Goal: Task Accomplishment & Management: Complete application form

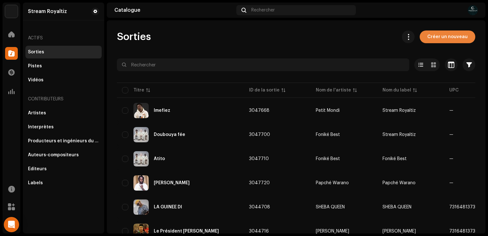
click at [435, 34] on span "Créer un nouveau" at bounding box center [447, 37] width 40 height 13
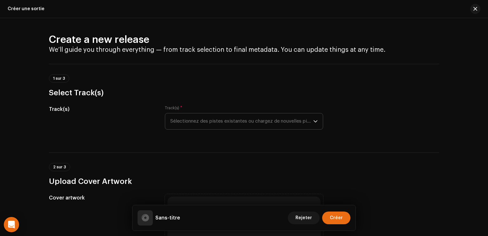
click at [243, 123] on span "Sélectionnez des pistes existantes ou chargez de nouvelles pistes" at bounding box center [241, 121] width 143 height 16
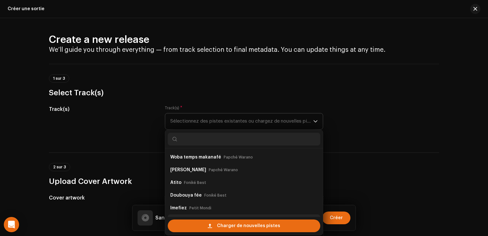
scroll to position [10, 0]
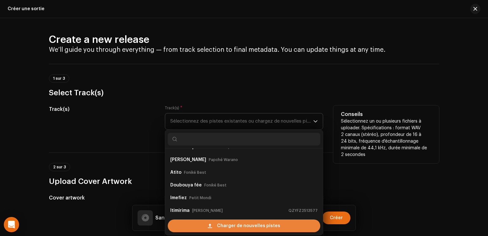
click at [208, 225] on div "Charger de nouvelles pistes" at bounding box center [244, 226] width 153 height 13
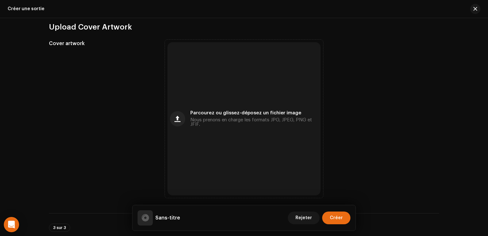
scroll to position [221, 0]
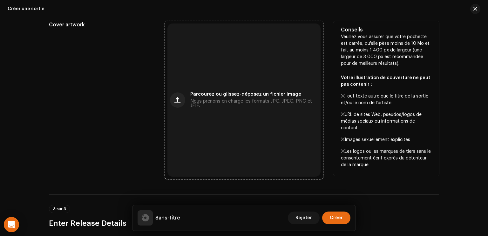
click at [228, 118] on div "Parcourez ou glissez-déposez un fichier image Nous prenons en charge les format…" at bounding box center [243, 100] width 153 height 153
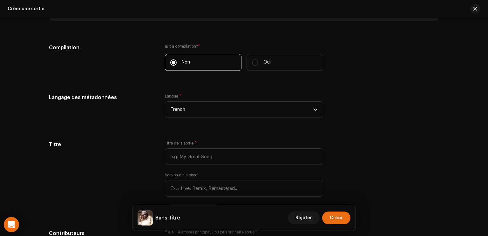
scroll to position [455, 0]
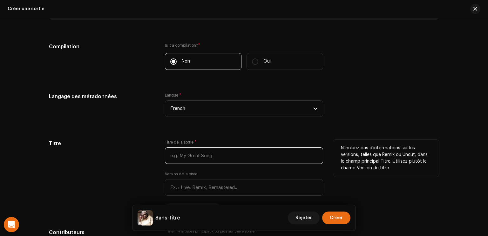
click at [221, 153] on input "text" at bounding box center [244, 155] width 158 height 17
type input "<"
paste input "Love"
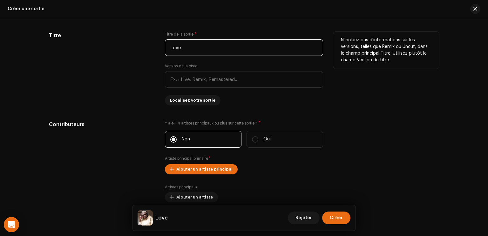
scroll to position [565, 0]
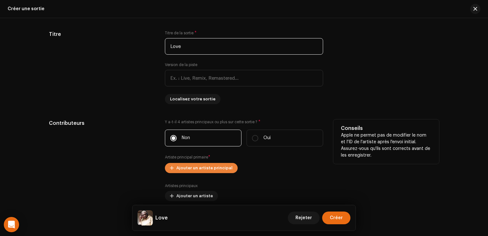
type input "Love"
click at [212, 170] on span "Ajouter un artiste principal" at bounding box center [204, 168] width 56 height 13
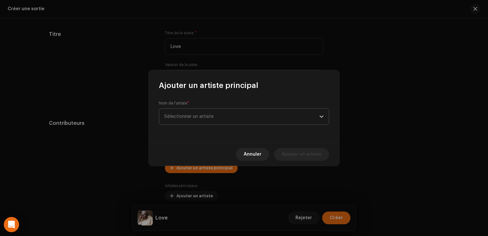
click at [185, 115] on span "Sélectionner un artiste" at bounding box center [188, 116] width 49 height 5
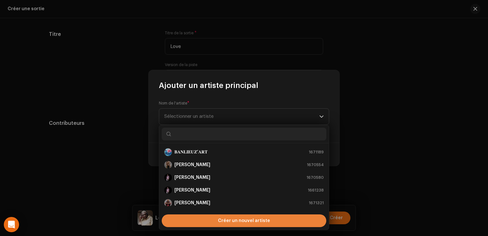
scroll to position [10, 0]
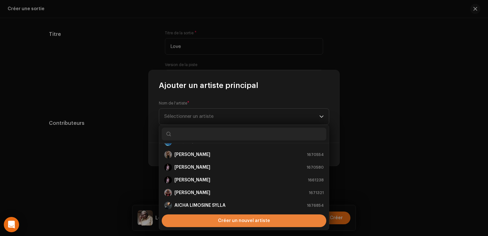
click at [201, 219] on div "Créer un nouvel artiste" at bounding box center [244, 221] width 165 height 13
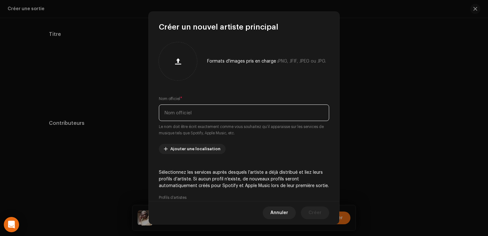
click at [191, 118] on input "text" at bounding box center [244, 113] width 170 height 17
type input "[PERSON_NAME]"
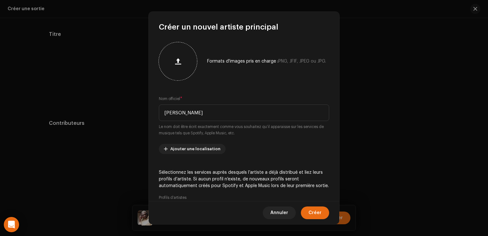
click at [172, 54] on div at bounding box center [177, 61] width 33 height 33
click at [312, 209] on span "Créer" at bounding box center [315, 213] width 13 height 13
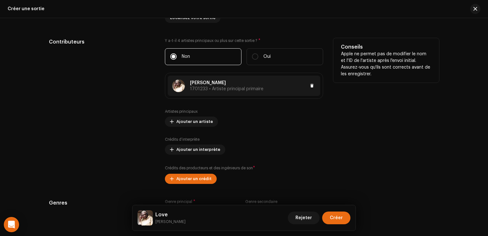
scroll to position [686, 0]
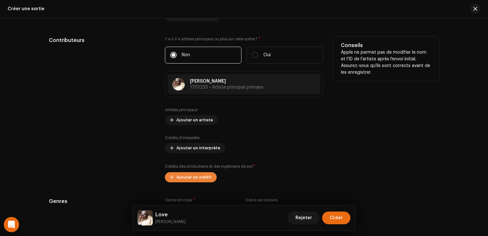
click at [202, 175] on span "Ajouter un crédit" at bounding box center [193, 177] width 35 height 13
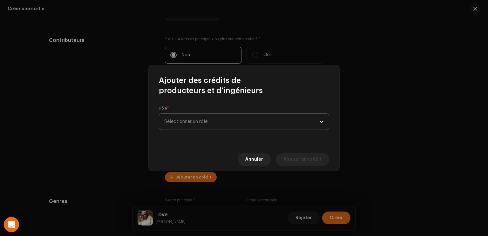
click at [214, 125] on span "Sélectionner un rôle" at bounding box center [241, 122] width 155 height 16
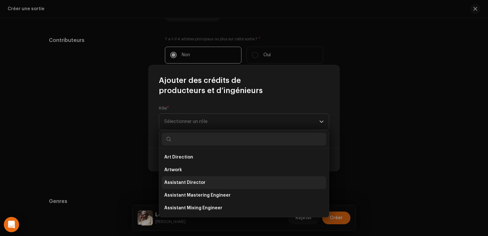
scroll to position [280, 0]
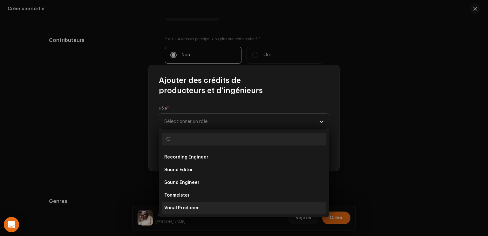
click at [193, 211] on span "Vocal Producer" at bounding box center [181, 208] width 35 height 6
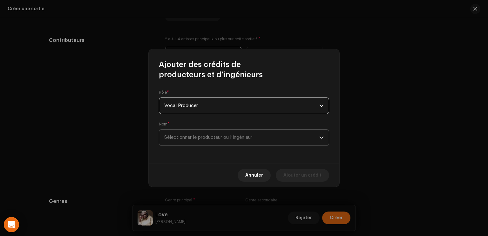
click at [202, 140] on span "Sélectionner le producteur ou l’ingénieur" at bounding box center [208, 137] width 88 height 5
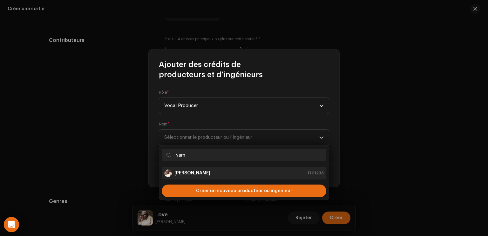
type input "yam"
click at [200, 178] on li "Yama Sega 1701233" at bounding box center [244, 173] width 165 height 13
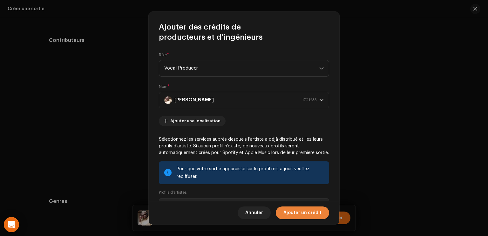
click at [306, 218] on span "Ajouter un crédit" at bounding box center [302, 213] width 38 height 13
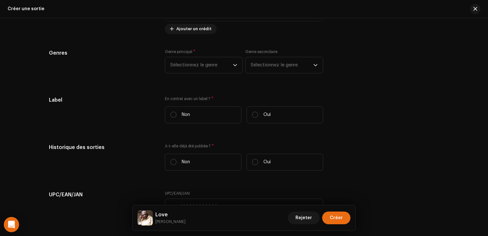
scroll to position [865, 0]
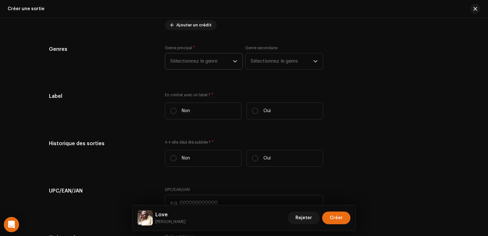
click at [216, 62] on span "Sélectionnez le genre" at bounding box center [201, 61] width 63 height 16
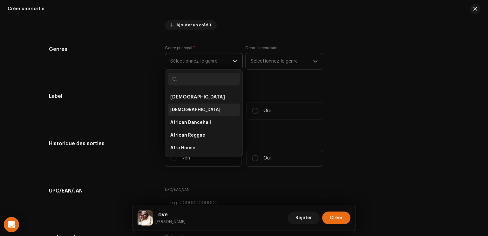
click at [189, 113] on li "[DEMOGRAPHIC_DATA]" at bounding box center [204, 110] width 72 height 13
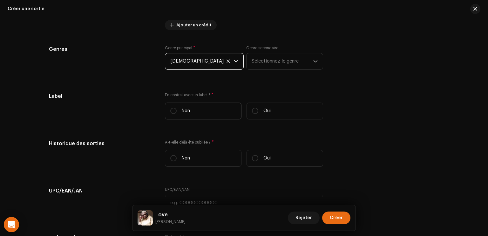
click at [189, 113] on label "Non" at bounding box center [203, 111] width 77 height 17
click at [177, 113] on input "Non" at bounding box center [173, 111] width 6 height 6
radio input "true"
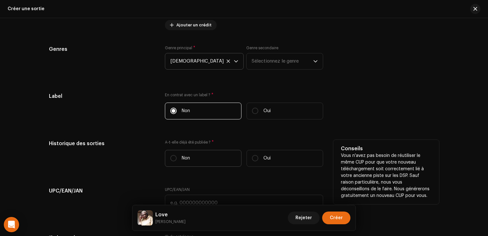
click at [184, 163] on label "Non" at bounding box center [203, 158] width 77 height 17
click at [177, 161] on input "Non" at bounding box center [173, 158] width 6 height 6
radio input "true"
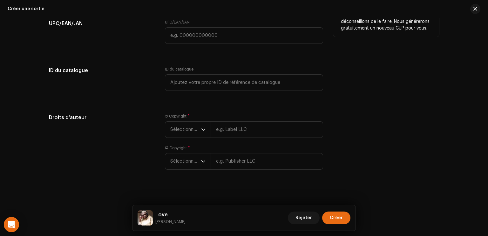
scroll to position [1033, 0]
click at [198, 131] on span "Sélectionner une année" at bounding box center [185, 129] width 31 height 16
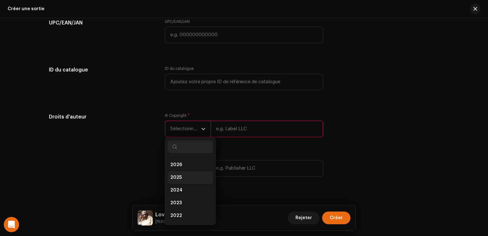
click at [185, 171] on li "2025" at bounding box center [190, 177] width 45 height 13
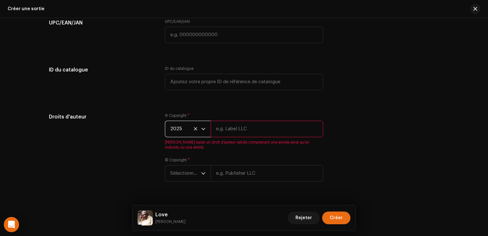
click at [243, 128] on input "text" at bounding box center [267, 129] width 112 height 17
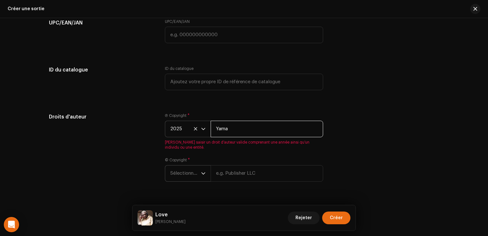
type input "Yama"
click at [198, 168] on div "Ⓟ Copyright * 2025 [PERSON_NAME] saisir un droit d’auteur valide comprenant une…" at bounding box center [244, 151] width 158 height 76
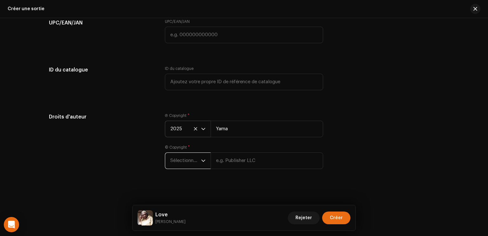
click at [197, 162] on span "Sélectionner une année" at bounding box center [185, 161] width 31 height 16
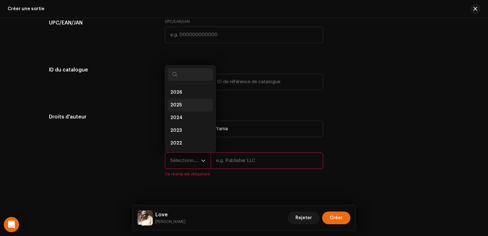
click at [190, 105] on li "2025" at bounding box center [190, 105] width 45 height 13
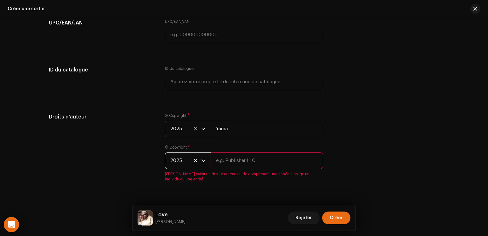
click at [242, 163] on input "text" at bounding box center [267, 161] width 112 height 17
type input "Sega"
click at [376, 163] on div "Droits d'auteur Ⓟ Copyright * 2025 Yama © Copyright * 2025 Sega Veuillez saisir…" at bounding box center [244, 151] width 390 height 76
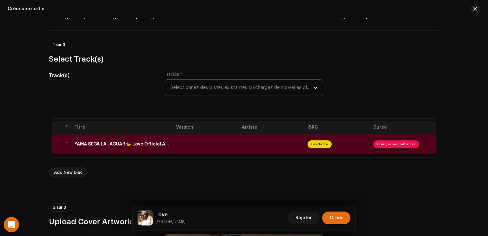
scroll to position [32, 0]
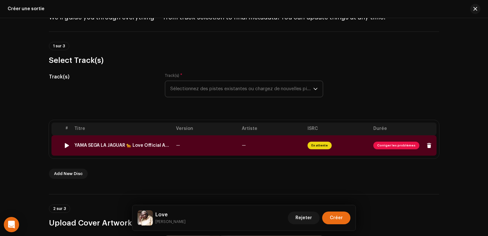
click at [342, 148] on td "En attente" at bounding box center [338, 145] width 66 height 20
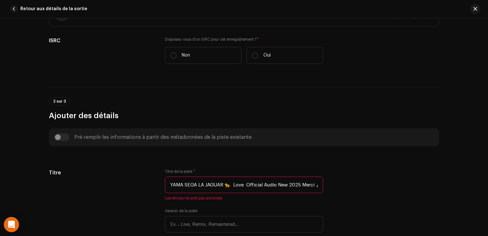
scroll to position [202, 0]
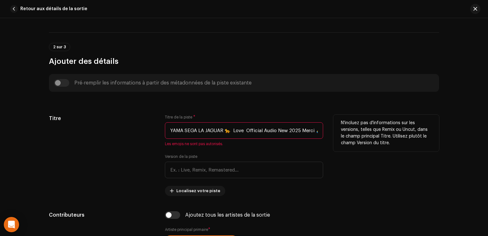
click at [298, 128] on input "YAMA SEGA LA JAGUAR 🐆 Love Official Audio New 2025 Merci 🙏.wav" at bounding box center [244, 130] width 158 height 17
paste input "Love"
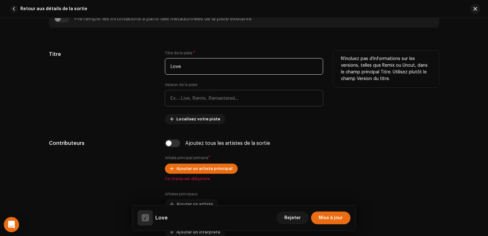
scroll to position [267, 0]
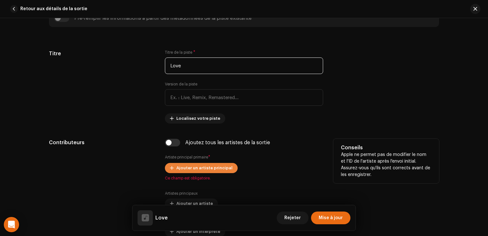
type input "Love"
click at [231, 165] on button "Ajouter un artiste principal" at bounding box center [201, 168] width 73 height 10
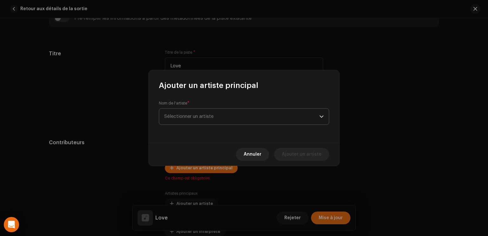
click at [195, 113] on span "Sélectionner un artiste" at bounding box center [241, 117] width 155 height 16
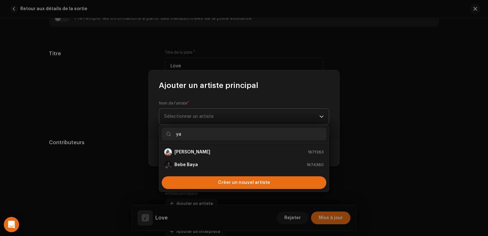
type input "y"
click at [220, 137] on input "ya" at bounding box center [244, 134] width 165 height 13
type input "yama"
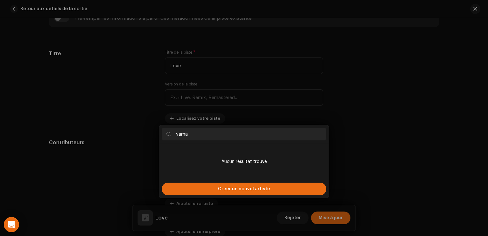
click at [357, 117] on div "Ajouter un artiste principal Nom de l'artiste * Sélectionner un artiste Annuler…" at bounding box center [244, 118] width 488 height 236
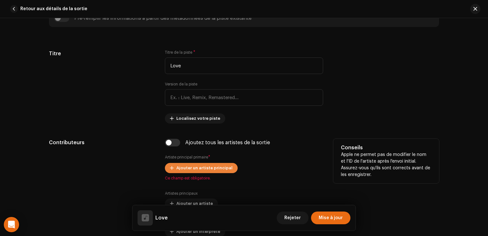
click at [209, 168] on span "Ajouter un artiste principal" at bounding box center [204, 168] width 56 height 13
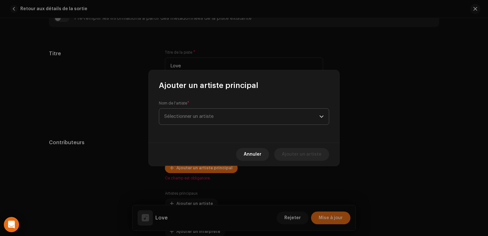
click at [223, 121] on span "Sélectionner un artiste" at bounding box center [241, 117] width 155 height 16
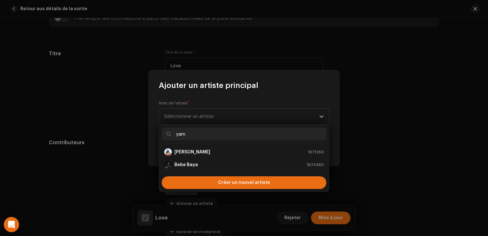
type input "yama"
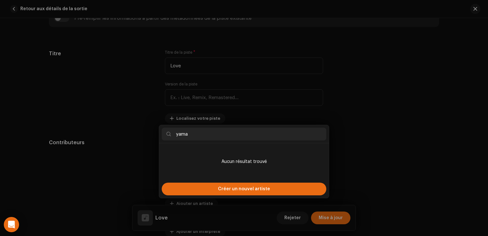
click at [384, 177] on div "Ajouter un artiste principal Nom de l'artiste * Sélectionner un artiste Annuler…" at bounding box center [244, 118] width 488 height 236
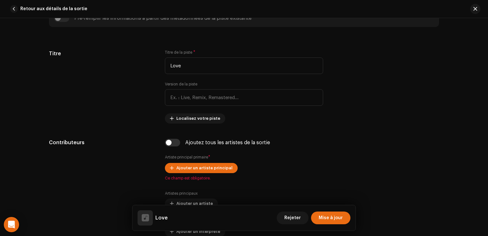
click at [0, 0] on p "Apple ne permet pas de modifier le nom et l'ID de l'artiste après l'envoi initi…" at bounding box center [0, 0] width 0 height 0
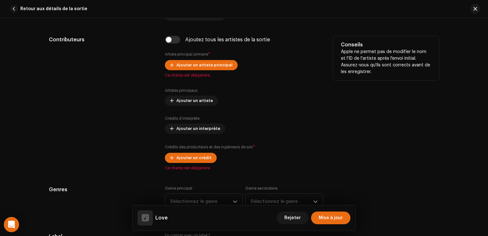
scroll to position [371, 0]
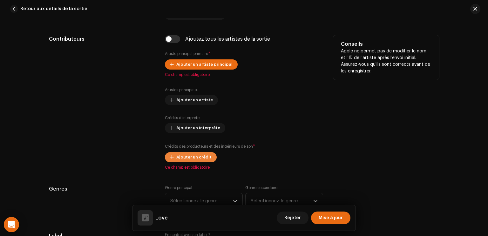
click at [193, 159] on span "Ajouter un crédit" at bounding box center [193, 157] width 35 height 13
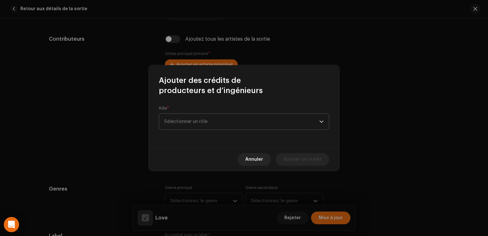
click at [194, 125] on span "Sélectionner un rôle" at bounding box center [241, 122] width 155 height 16
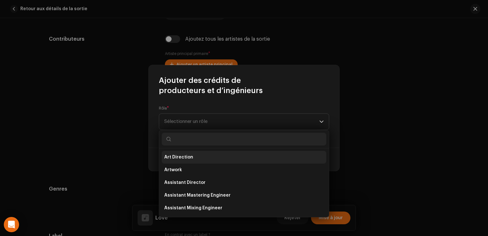
scroll to position [280, 0]
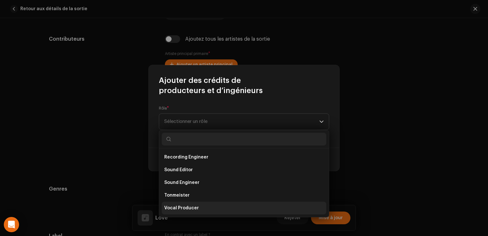
click at [181, 209] on span "Vocal Producer" at bounding box center [181, 208] width 35 height 6
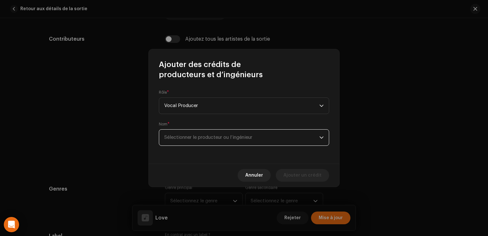
click at [185, 135] on span "Sélectionner le producteur ou l’ingénieur" at bounding box center [208, 137] width 88 height 5
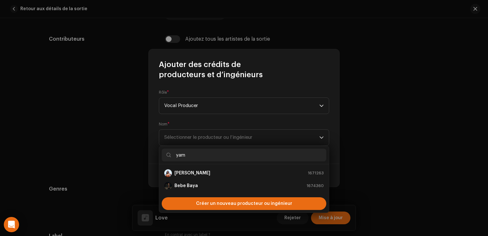
type input "yama"
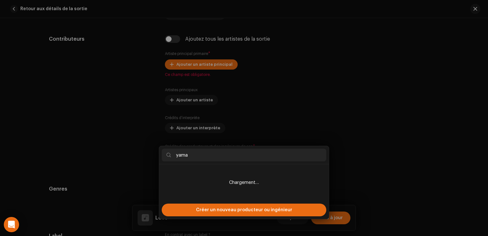
click at [374, 179] on div "Ajouter des crédits de producteurs et d’ingénieurs Rôle * Vocal Producer Nom * …" at bounding box center [244, 118] width 488 height 236
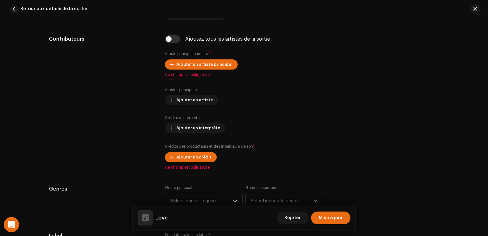
click at [328, 44] on div "Ajouter des crédits de producteurs et d’ingénieurs Rôle * Vocal Producer Nom * …" at bounding box center [244, 118] width 488 height 236
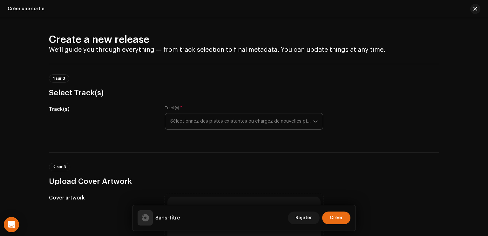
click at [211, 124] on span "Sélectionnez des pistes existantes ou chargez de nouvelles pistes" at bounding box center [241, 121] width 143 height 16
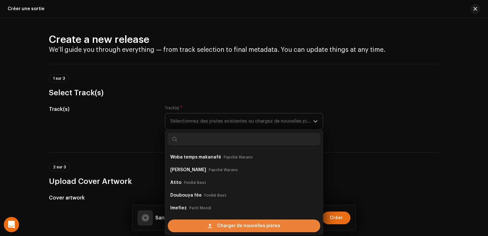
scroll to position [10, 0]
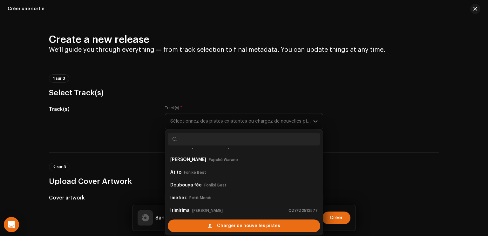
click at [391, 154] on div "2 sur 3 Upload Cover Artwork" at bounding box center [244, 170] width 390 height 34
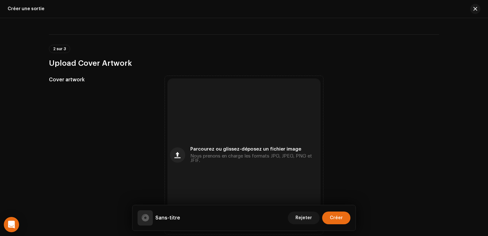
scroll to position [120, 0]
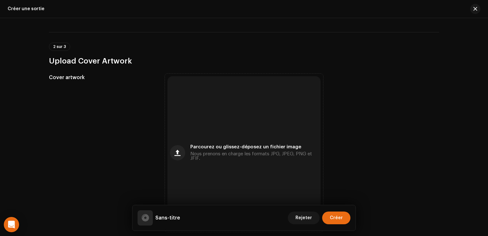
click at [279, 164] on div "Parcourez ou glissez-déposez un fichier image Nous prenons en charge les format…" at bounding box center [243, 152] width 153 height 153
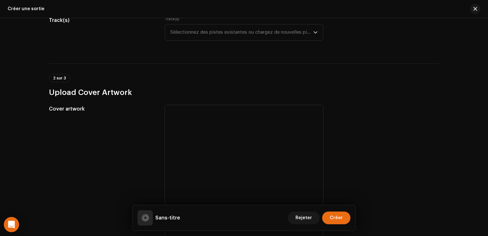
scroll to position [0, 0]
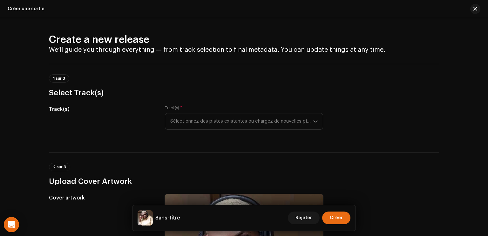
click at [202, 131] on div "Track(s) * Sélectionnez des pistes existantes ou chargez de nouvelles pistes" at bounding box center [244, 122] width 158 height 32
click at [206, 127] on span "Sélectionnez des pistes existantes ou chargez de nouvelles pistes" at bounding box center [241, 121] width 143 height 16
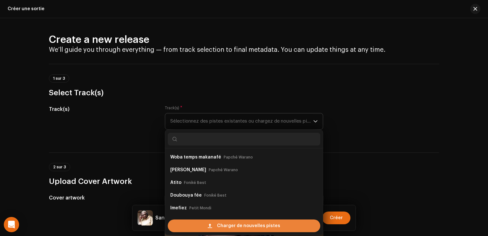
scroll to position [10, 0]
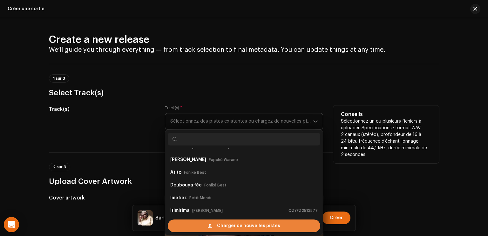
click at [214, 222] on div "Charger de nouvelles pistes" at bounding box center [244, 226] width 153 height 13
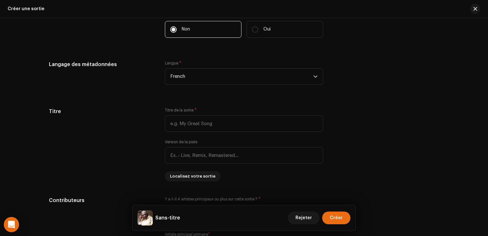
scroll to position [489, 0]
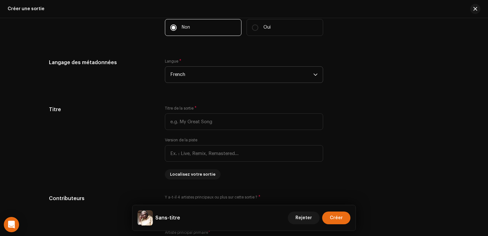
click at [224, 74] on span "French" at bounding box center [241, 75] width 143 height 16
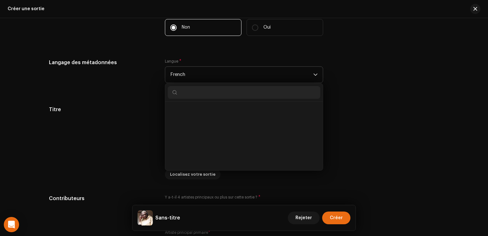
scroll to position [676, 0]
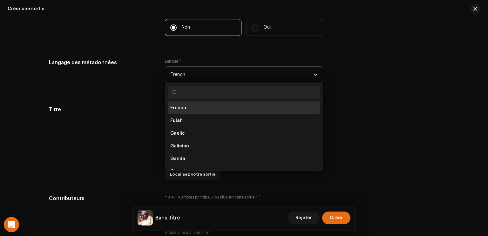
click at [212, 105] on li "French" at bounding box center [244, 108] width 153 height 13
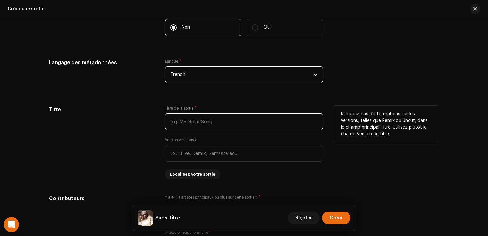
click at [212, 123] on input "text" at bounding box center [244, 121] width 158 height 17
paste input "Love"
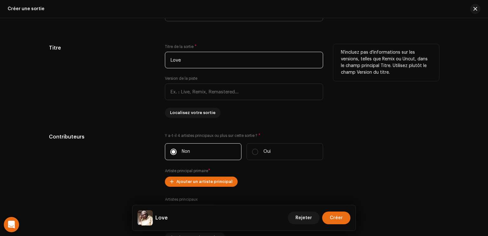
scroll to position [551, 0]
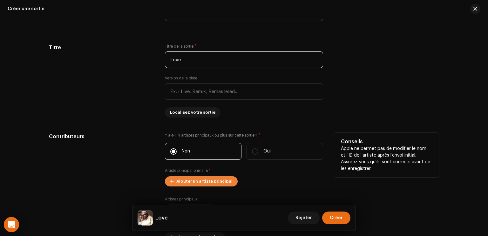
type input "Love"
click at [207, 181] on span "Ajouter un artiste principal" at bounding box center [204, 181] width 56 height 13
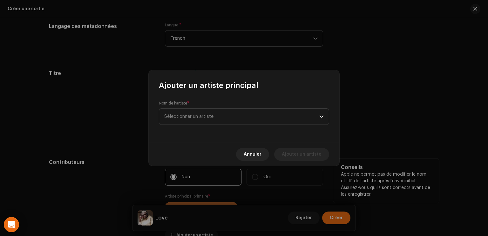
scroll to position [577, 0]
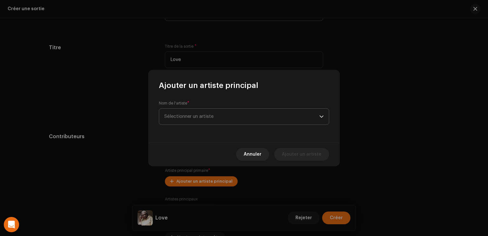
click at [211, 122] on span "Sélectionner un artiste" at bounding box center [241, 117] width 155 height 16
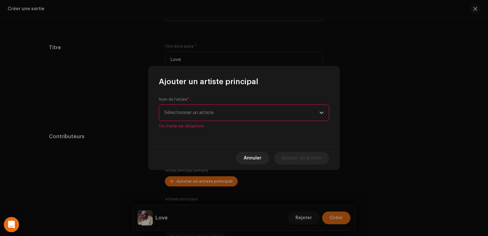
click at [215, 117] on span "Sélectionner un artiste" at bounding box center [241, 113] width 155 height 16
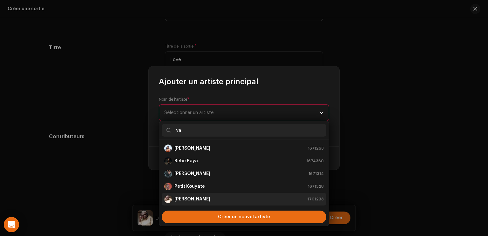
type input "ya"
click at [199, 203] on div "Yama Sega 1701233" at bounding box center [244, 199] width 160 height 8
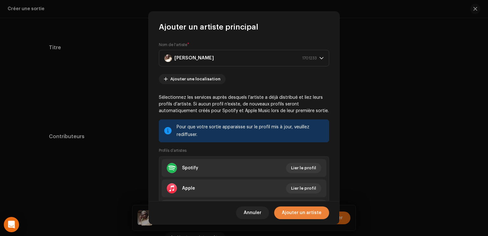
click at [311, 217] on span "Ajouter un artiste" at bounding box center [302, 213] width 40 height 13
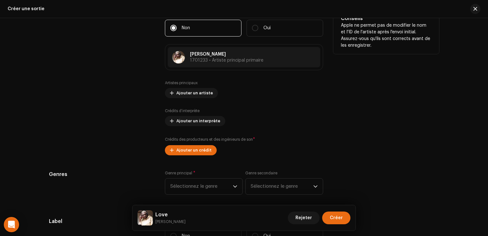
scroll to position [701, 0]
click at [208, 150] on button "Ajouter un crédit" at bounding box center [191, 150] width 52 height 10
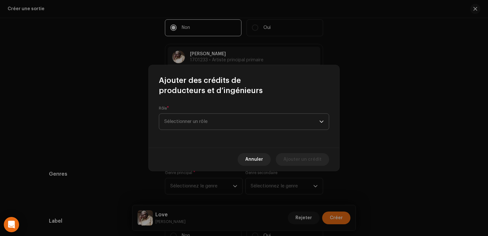
click at [250, 127] on span "Sélectionner un rôle" at bounding box center [241, 122] width 155 height 16
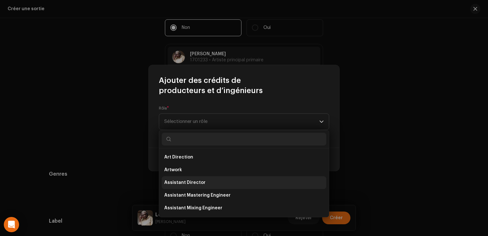
scroll to position [280, 0]
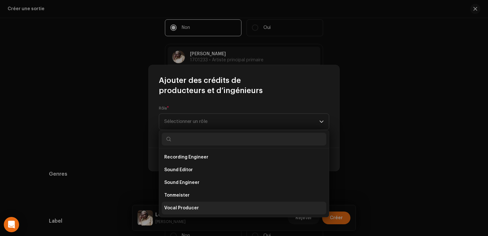
click at [215, 205] on li "Vocal Producer" at bounding box center [244, 208] width 165 height 13
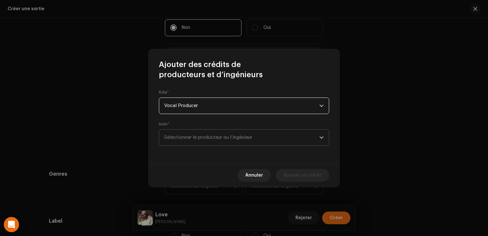
click at [256, 139] on span "Sélectionner le producteur ou l’ingénieur" at bounding box center [241, 138] width 155 height 16
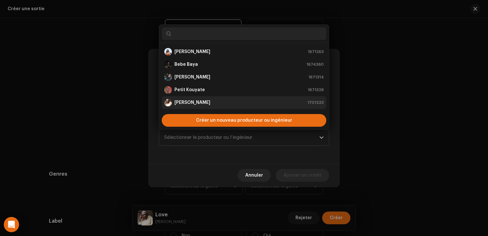
click at [210, 106] on div "Yama Sega 1701233" at bounding box center [244, 103] width 160 height 8
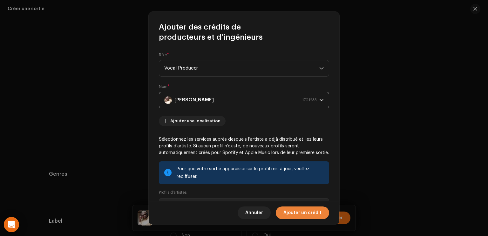
click at [300, 215] on span "Ajouter un crédit" at bounding box center [302, 213] width 38 height 13
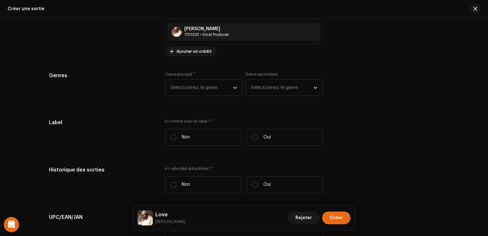
scroll to position [815, 0]
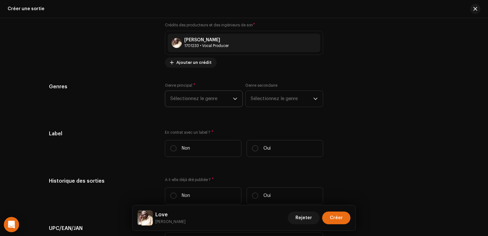
click at [207, 99] on span "Sélectionnez le genre" at bounding box center [201, 99] width 63 height 16
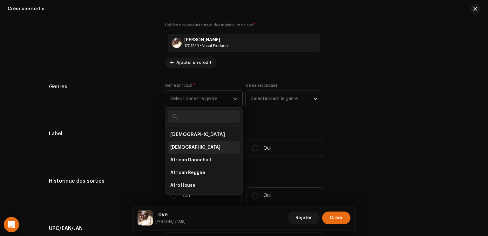
click at [201, 148] on li "[DEMOGRAPHIC_DATA]" at bounding box center [204, 147] width 72 height 13
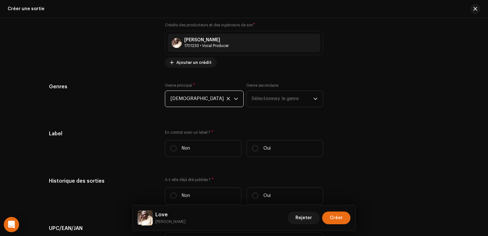
click at [201, 148] on label "Non" at bounding box center [203, 148] width 77 height 17
click at [177, 148] on input "Non" at bounding box center [173, 148] width 6 height 6
radio input "true"
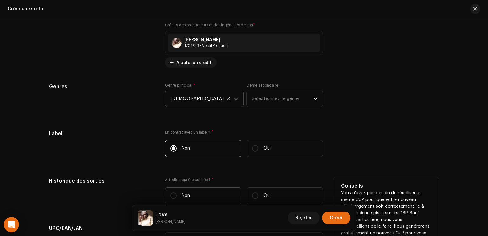
click at [194, 188] on label "Non" at bounding box center [203, 195] width 77 height 17
click at [177, 193] on input "Non" at bounding box center [173, 196] width 6 height 6
radio input "true"
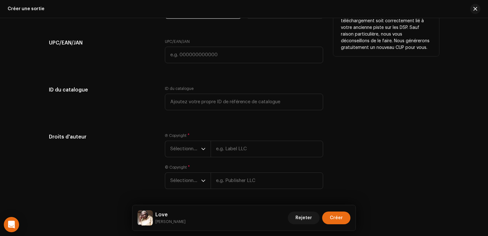
scroll to position [1009, 0]
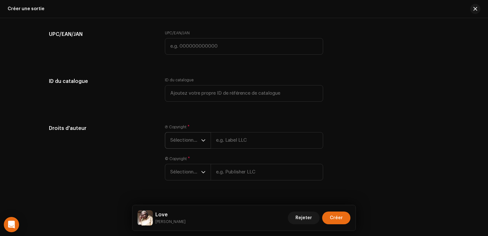
click at [187, 138] on span "Sélectionner une année" at bounding box center [185, 141] width 31 height 16
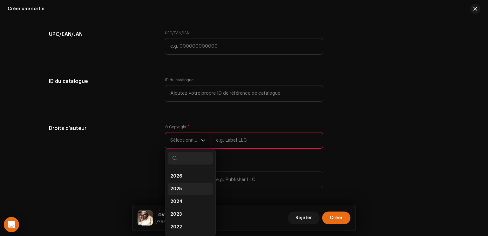
click at [174, 184] on li "2025" at bounding box center [190, 189] width 45 height 13
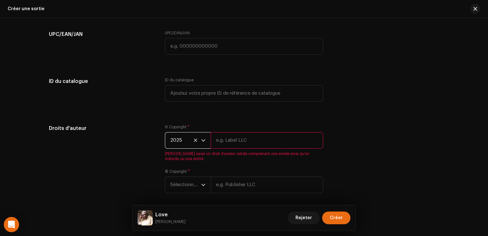
click at [255, 146] on input "text" at bounding box center [267, 140] width 112 height 17
type input "Yama"
click at [189, 184] on div "Ⓟ Copyright * 2025 [PERSON_NAME] saisir un droit d’auteur valide comprenant une…" at bounding box center [244, 163] width 158 height 76
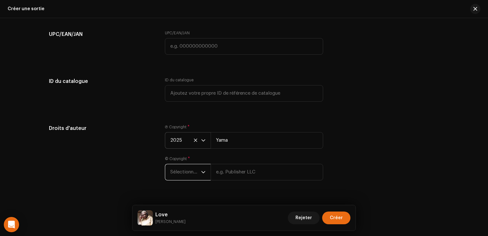
click at [194, 174] on span "Sélectionner une année" at bounding box center [185, 172] width 31 height 16
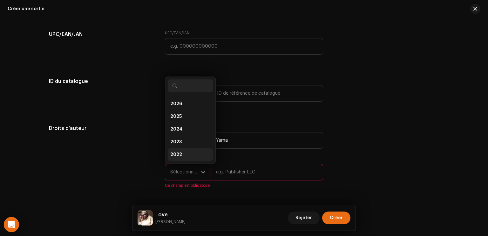
scroll to position [10, 0]
click at [189, 104] on li "2025" at bounding box center [190, 106] width 45 height 13
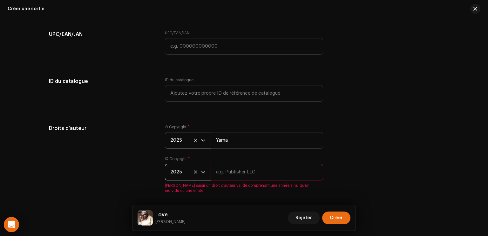
click at [228, 176] on input "text" at bounding box center [267, 172] width 112 height 17
type input "Sega"
click at [359, 168] on div "Droits d'auteur Ⓟ Copyright * 2025 Yama © Copyright * 2025 Sega Veuillez saisir…" at bounding box center [244, 163] width 390 height 76
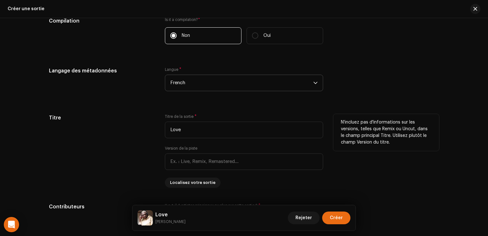
scroll to position [506, 0]
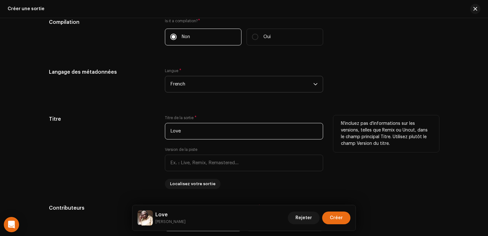
click at [227, 136] on input "Love" at bounding box center [244, 131] width 158 height 17
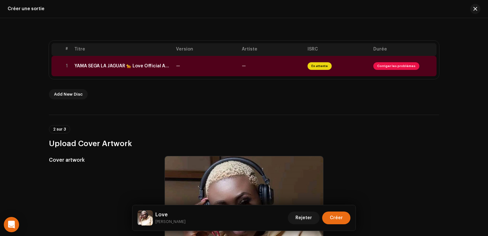
scroll to position [103, 0]
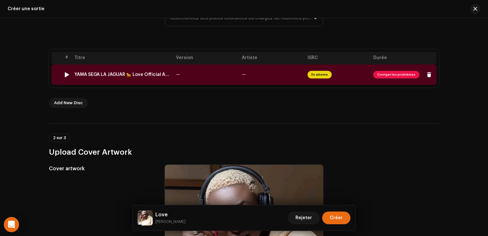
click at [318, 77] on span "En attente" at bounding box center [320, 75] width 24 height 8
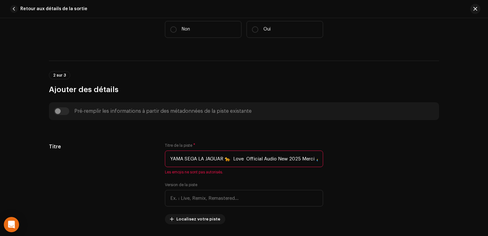
scroll to position [195, 0]
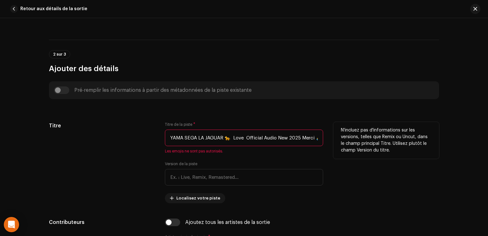
click at [294, 137] on input "YAMA SEGA LA JAGUAR 🐆 Love Official Audio New 2025 Merci 🙏.wav" at bounding box center [244, 138] width 158 height 17
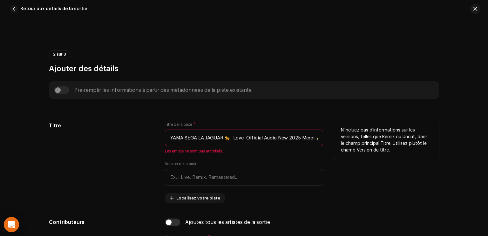
click at [294, 137] on input "YAMA SEGA LA JAGUAR 🐆 Love Official Audio New 2025 Merci 🙏.wav" at bounding box center [244, 138] width 158 height 17
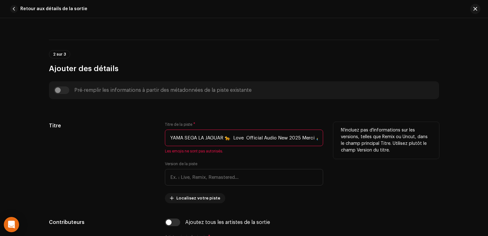
paste input "Love"
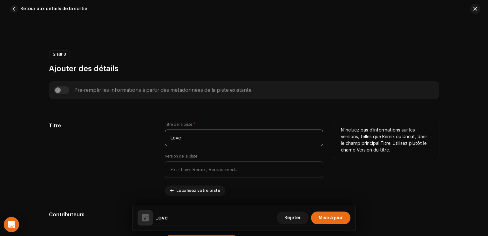
type input "Love"
click at [395, 187] on div "N'incluez pas d'informations sur les versions, telles que Remix ou Uncut, dans …" at bounding box center [386, 159] width 106 height 74
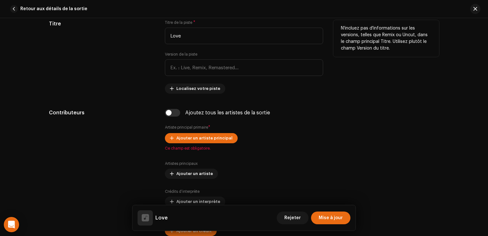
scroll to position [297, 0]
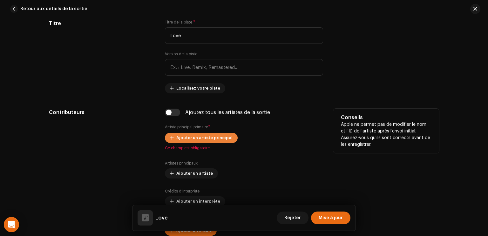
click at [182, 133] on span "Ajouter un artiste principal" at bounding box center [204, 138] width 56 height 13
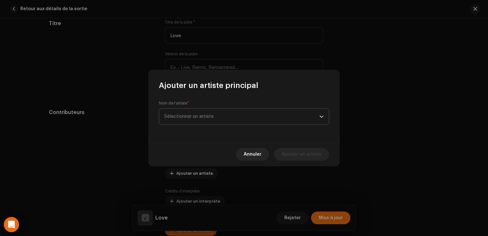
click at [205, 109] on span "Sélectionner un artiste" at bounding box center [241, 117] width 155 height 16
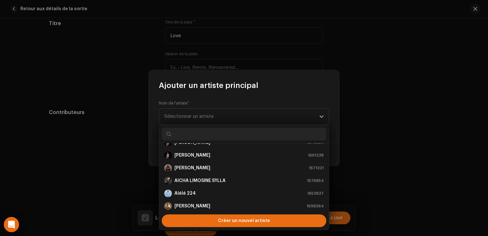
scroll to position [40, 0]
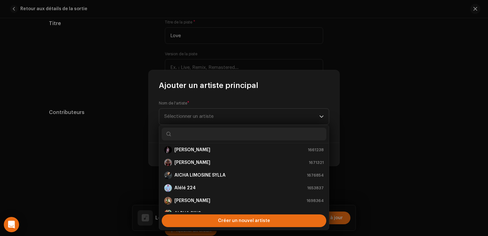
click at [223, 133] on input "text" at bounding box center [244, 134] width 165 height 13
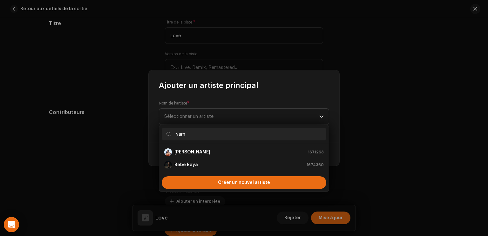
type input "yama"
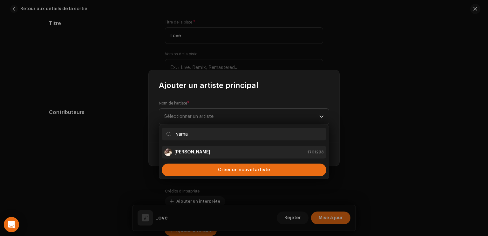
click at [237, 153] on div "Yama Sega 1701233" at bounding box center [244, 152] width 160 height 8
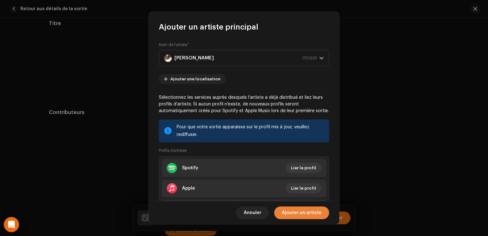
click at [285, 212] on span "Ajouter un artiste" at bounding box center [302, 213] width 40 height 13
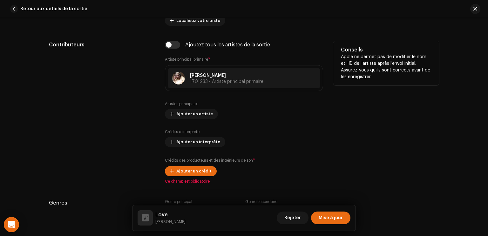
scroll to position [368, 0]
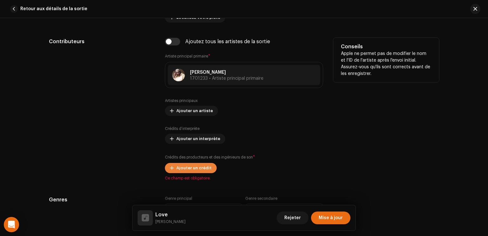
click at [196, 167] on span "Ajouter un crédit" at bounding box center [193, 168] width 35 height 13
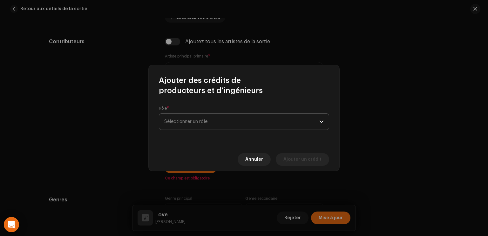
click at [218, 128] on span "Sélectionner un rôle" at bounding box center [241, 122] width 155 height 16
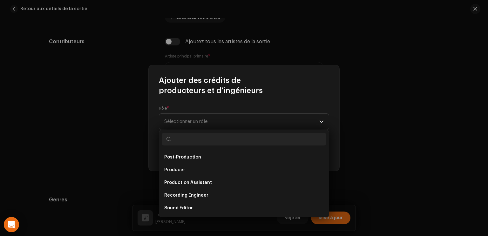
scroll to position [280, 0]
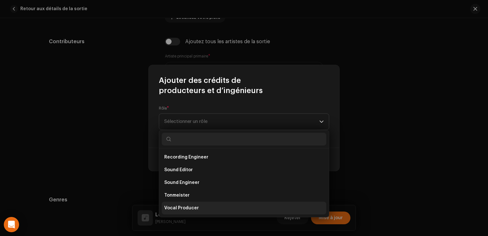
click at [205, 211] on li "Vocal Producer" at bounding box center [244, 208] width 165 height 13
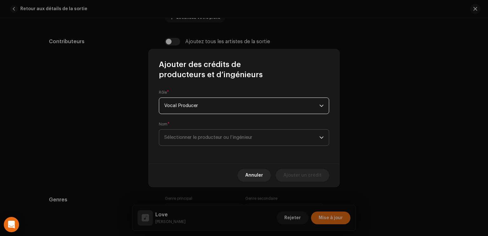
click at [247, 137] on span "Sélectionner le producteur ou l’ingénieur" at bounding box center [208, 137] width 88 height 5
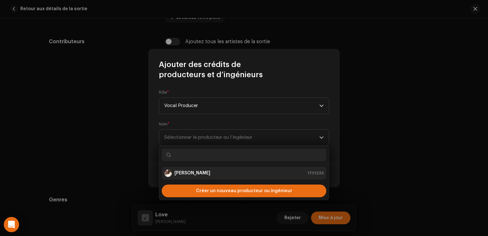
click at [222, 177] on div "Yama Sega 1701233" at bounding box center [244, 173] width 160 height 8
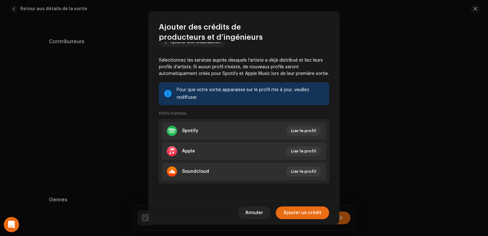
scroll to position [79, 0]
click at [294, 214] on span "Ajouter un crédit" at bounding box center [302, 213] width 38 height 13
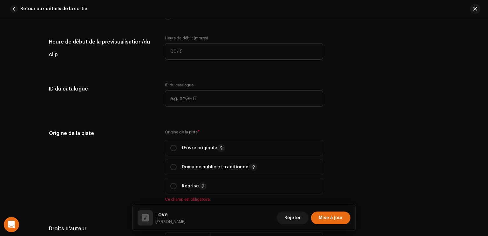
scroll to position [642, 0]
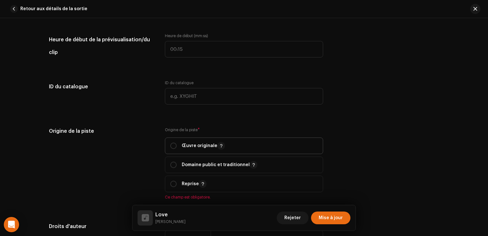
click at [203, 145] on p "Œuvre originale" at bounding box center [203, 146] width 43 height 8
radio input "true"
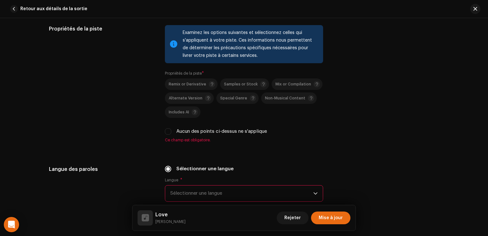
scroll to position [882, 0]
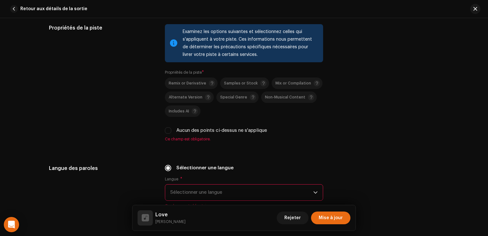
click at [216, 131] on label "Aucun des points ci-dessus ne s'applique" at bounding box center [221, 130] width 91 height 7
click at [171, 131] on input "Aucun des points ci-dessus ne s'applique" at bounding box center [168, 130] width 6 height 6
checkbox input "true"
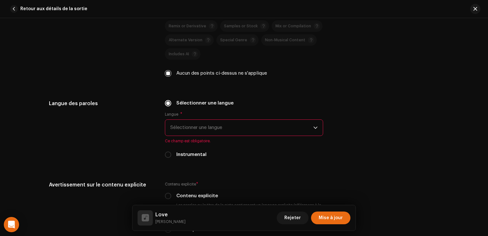
scroll to position [940, 0]
click at [216, 131] on span "Sélectionner une langue" at bounding box center [241, 127] width 143 height 16
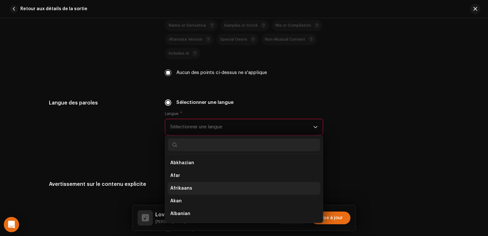
click at [198, 188] on li "Afrikaans" at bounding box center [244, 188] width 153 height 13
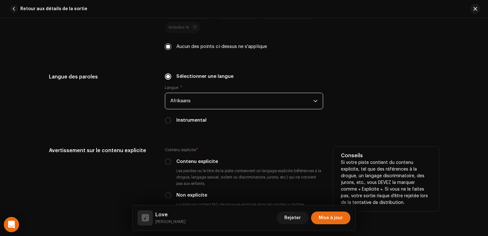
scroll to position [966, 0]
click at [194, 194] on label "Non explicite" at bounding box center [191, 195] width 31 height 7
click at [171, 194] on input "Non explicite" at bounding box center [168, 195] width 6 height 6
radio input "true"
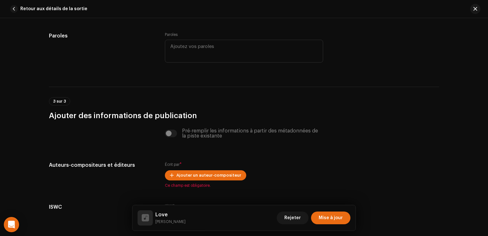
scroll to position [1173, 0]
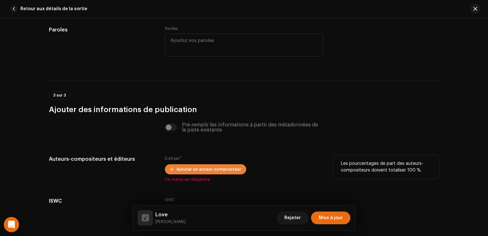
click at [198, 166] on span "Ajouter un auteur-compositeur" at bounding box center [208, 169] width 65 height 13
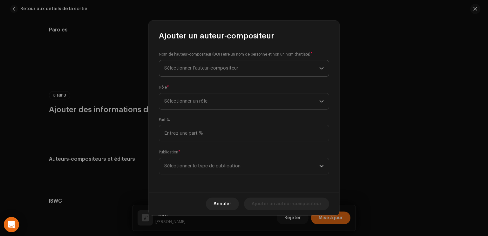
click at [249, 65] on span "Sélectionner l'auteur-compositeur" at bounding box center [241, 68] width 155 height 16
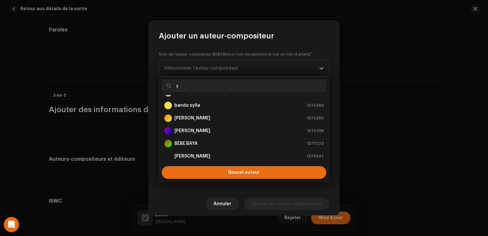
scroll to position [100, 0]
type input "y"
click at [212, 128] on div "Adu kouyate 1374298" at bounding box center [244, 131] width 160 height 8
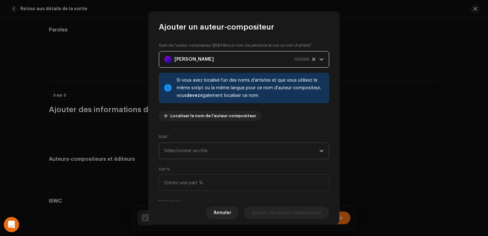
click at [224, 151] on span "Sélectionner un rôle" at bounding box center [241, 151] width 155 height 16
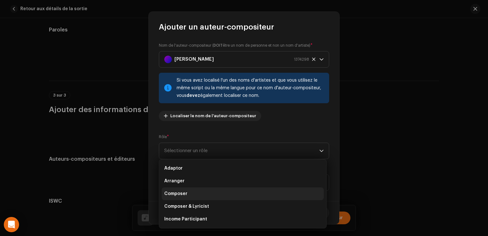
click at [210, 196] on li "Composer" at bounding box center [243, 193] width 162 height 13
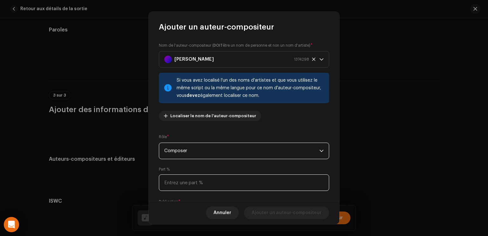
click at [209, 185] on input at bounding box center [244, 182] width 170 height 17
type input "100,00"
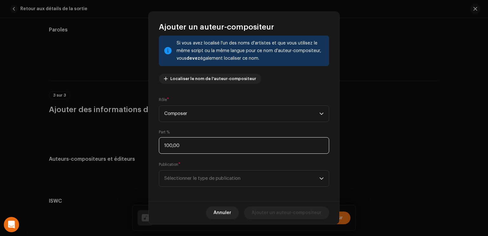
scroll to position [40, 0]
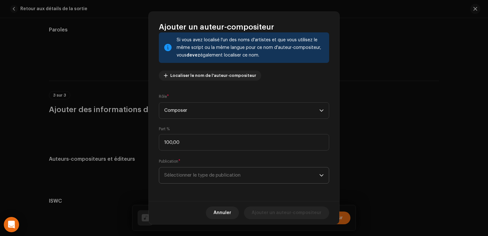
click at [226, 179] on span "Sélectionner le type de publication" at bounding box center [241, 175] width 155 height 16
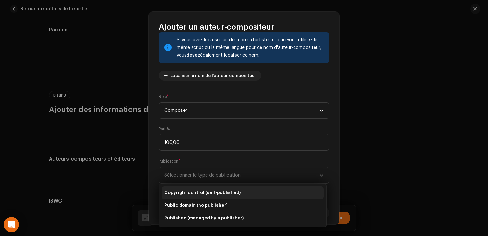
click at [224, 193] on span "Copyright control (self-published)" at bounding box center [202, 193] width 76 height 6
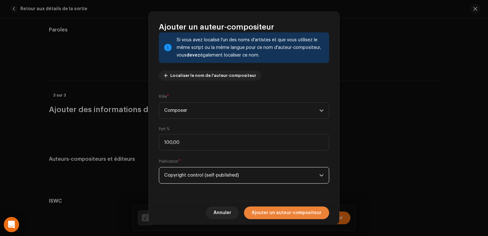
click at [280, 214] on span "Ajouter un auteur-compositeur" at bounding box center [287, 213] width 70 height 13
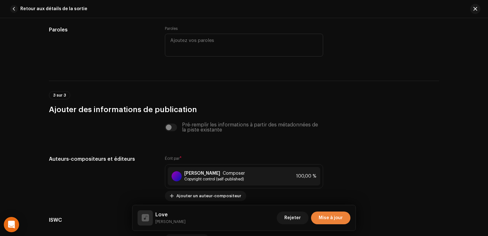
click at [341, 217] on span "Mise à jour" at bounding box center [331, 218] width 24 height 13
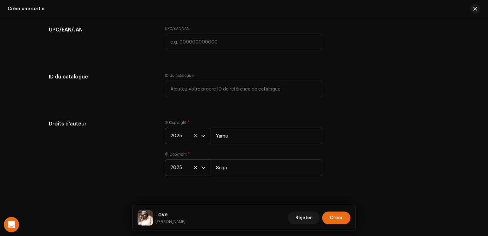
scroll to position [1020, 0]
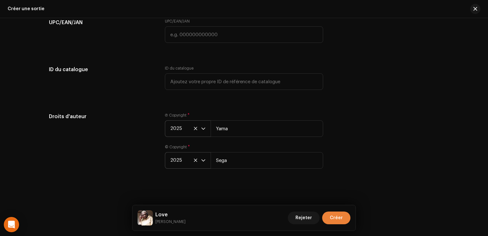
click at [341, 217] on span "Créer" at bounding box center [336, 218] width 13 height 13
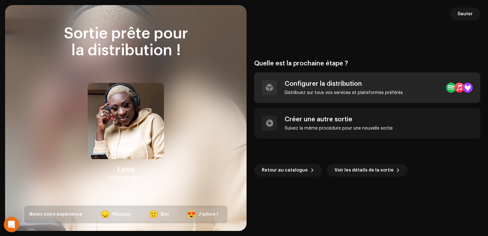
click at [429, 97] on div "Configurer la distribution Distribuez sur tous vos services et plateformes préf…" at bounding box center [367, 87] width 226 height 31
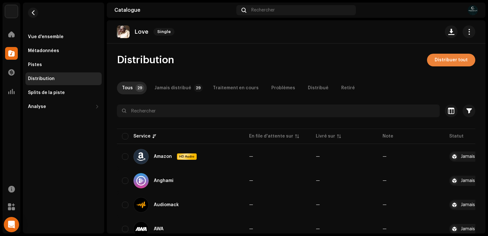
click at [458, 62] on span "Distribuer tout" at bounding box center [451, 60] width 33 height 13
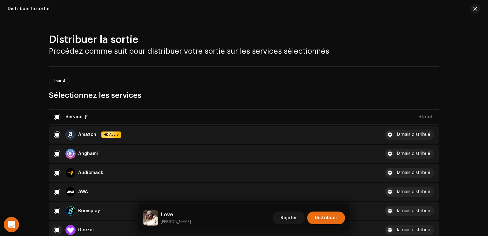
click at [54, 230] on input "checkbox" at bounding box center [57, 230] width 6 height 6
checkbox input "false"
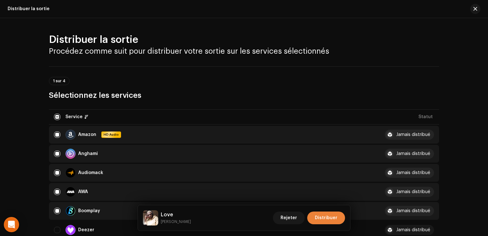
click at [324, 222] on span "Distribuer" at bounding box center [326, 218] width 23 height 13
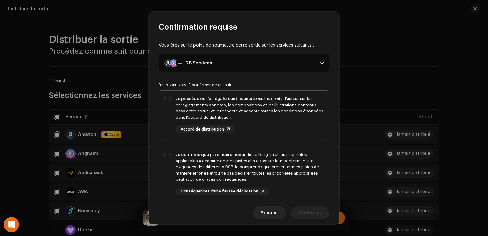
click at [286, 106] on div "Je possède ou j'ai légalement licencié tous les droits d'auteur sur les enregis…" at bounding box center [250, 108] width 148 height 25
checkbox input "true"
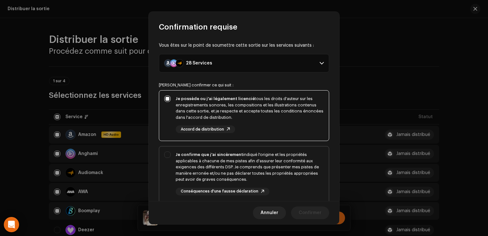
click at [275, 165] on div "Je confirme que j'ai sincèrement indiqué l'origine et les propriétés applicable…" at bounding box center [250, 167] width 148 height 31
checkbox input "true"
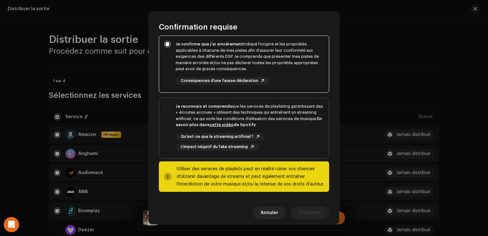
click at [299, 122] on div "Je reconnais et comprends que les services de playlisting garantissant des « éc…" at bounding box center [250, 115] width 148 height 25
checkbox input "true"
click at [304, 215] on span "Confirmer" at bounding box center [310, 213] width 23 height 13
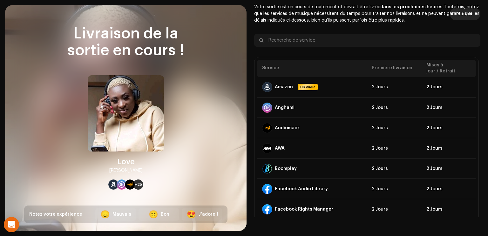
click at [468, 15] on span "Sauter" at bounding box center [465, 14] width 15 height 13
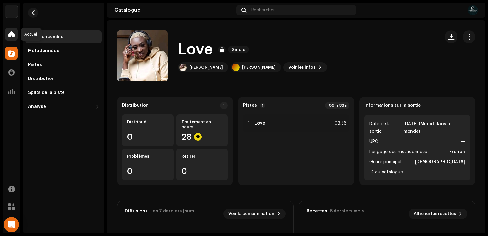
click at [9, 36] on span at bounding box center [11, 34] width 6 height 5
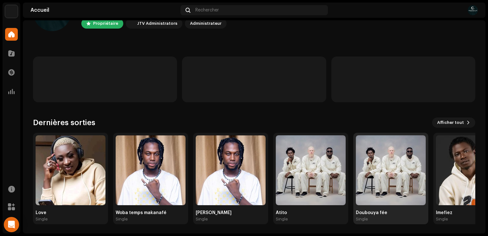
scroll to position [38, 0]
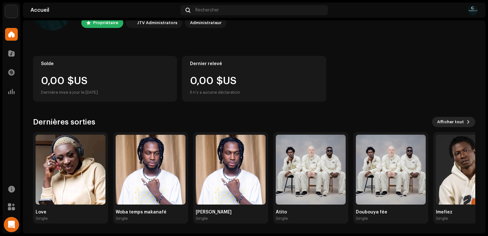
click at [452, 125] on span "Afficher tout" at bounding box center [450, 122] width 27 height 13
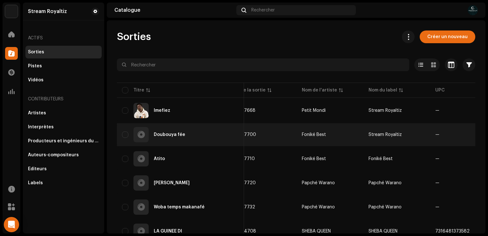
scroll to position [0, 240]
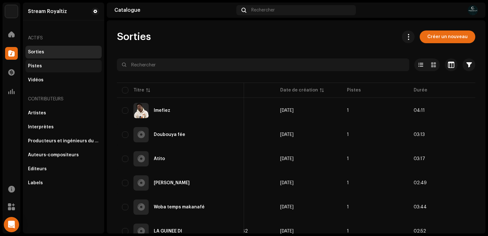
click at [44, 71] on div "Pistes" at bounding box center [63, 66] width 76 height 13
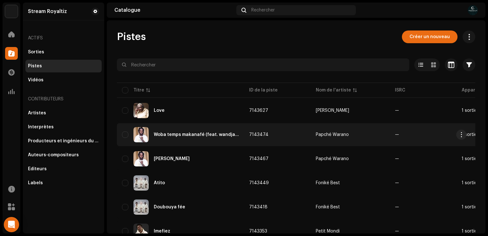
scroll to position [0, 193]
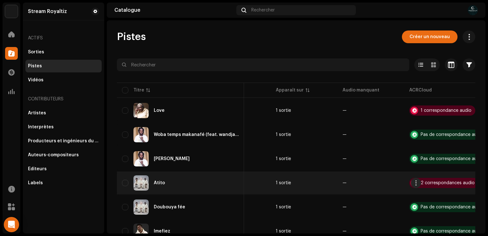
scroll to position [0, 193]
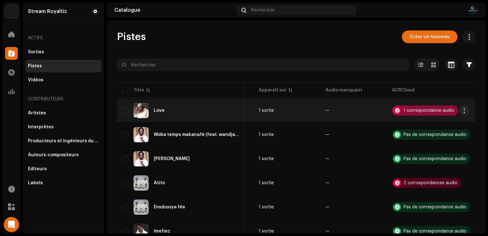
click at [422, 109] on div "1 correspondance audio" at bounding box center [429, 110] width 51 height 4
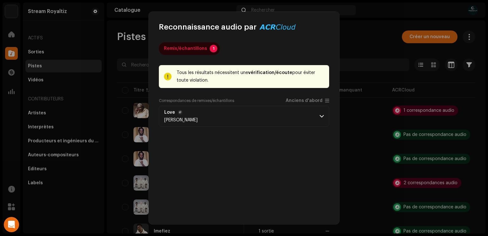
click at [320, 117] on span at bounding box center [322, 116] width 4 height 5
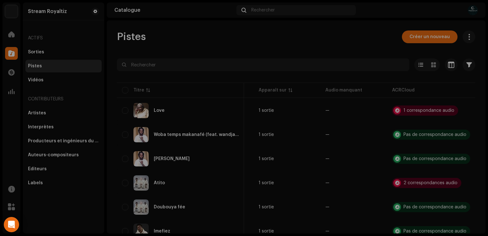
click at [350, 37] on div "Reconnaissance audio par Remix/échantillons 1 Tous les résultats nécessitent un…" at bounding box center [244, 118] width 488 height 236
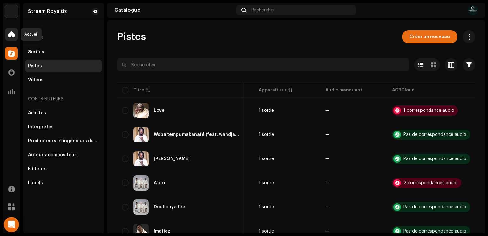
click at [9, 37] on span at bounding box center [11, 34] width 6 height 5
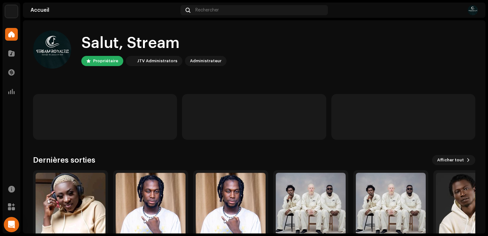
scroll to position [38, 0]
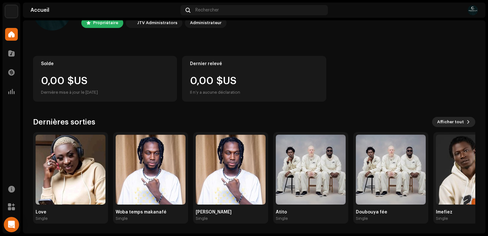
click at [453, 126] on span "Afficher tout" at bounding box center [450, 122] width 27 height 13
